Goal: Find specific page/section: Find specific page/section

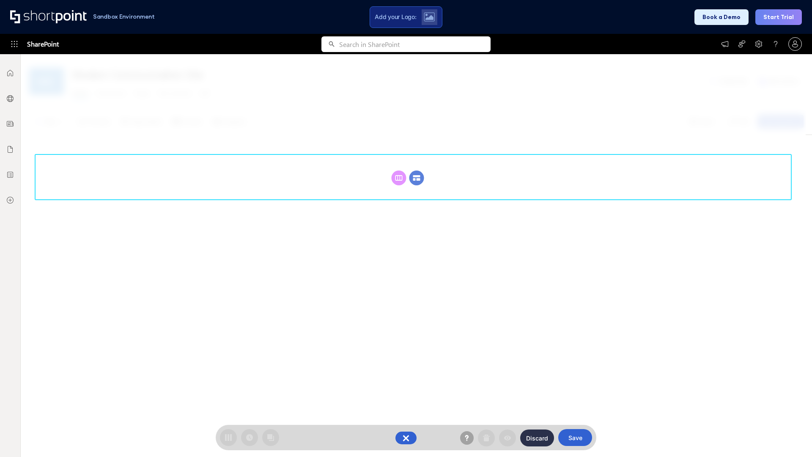
click at [417, 178] on circle at bounding box center [417, 178] width 15 height 15
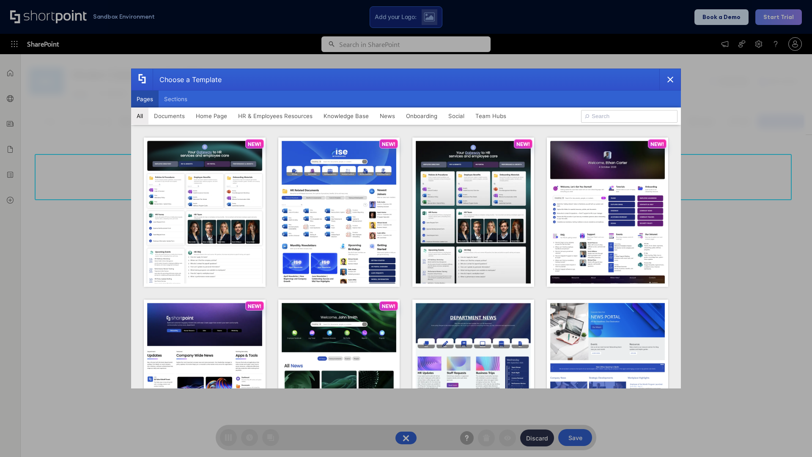
click at [145, 99] on button "Pages" at bounding box center [145, 99] width 28 height 17
type input "Knowledge Portal 3"
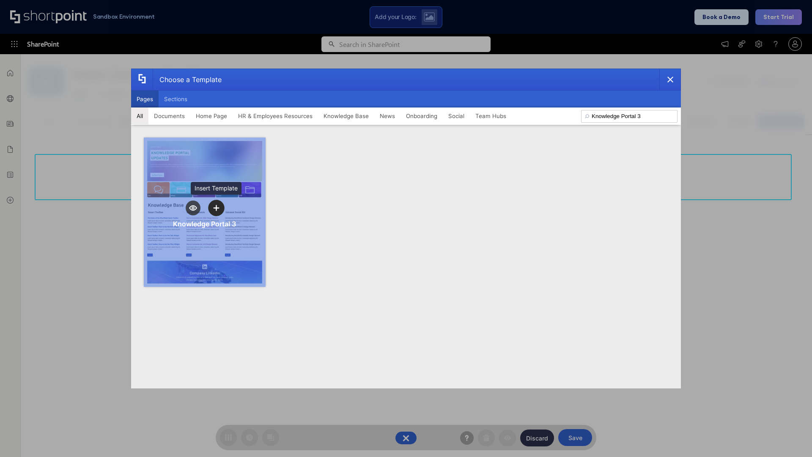
click at [216, 208] on icon "template selector" at bounding box center [216, 208] width 6 height 6
